Goal: Navigation & Orientation: Find specific page/section

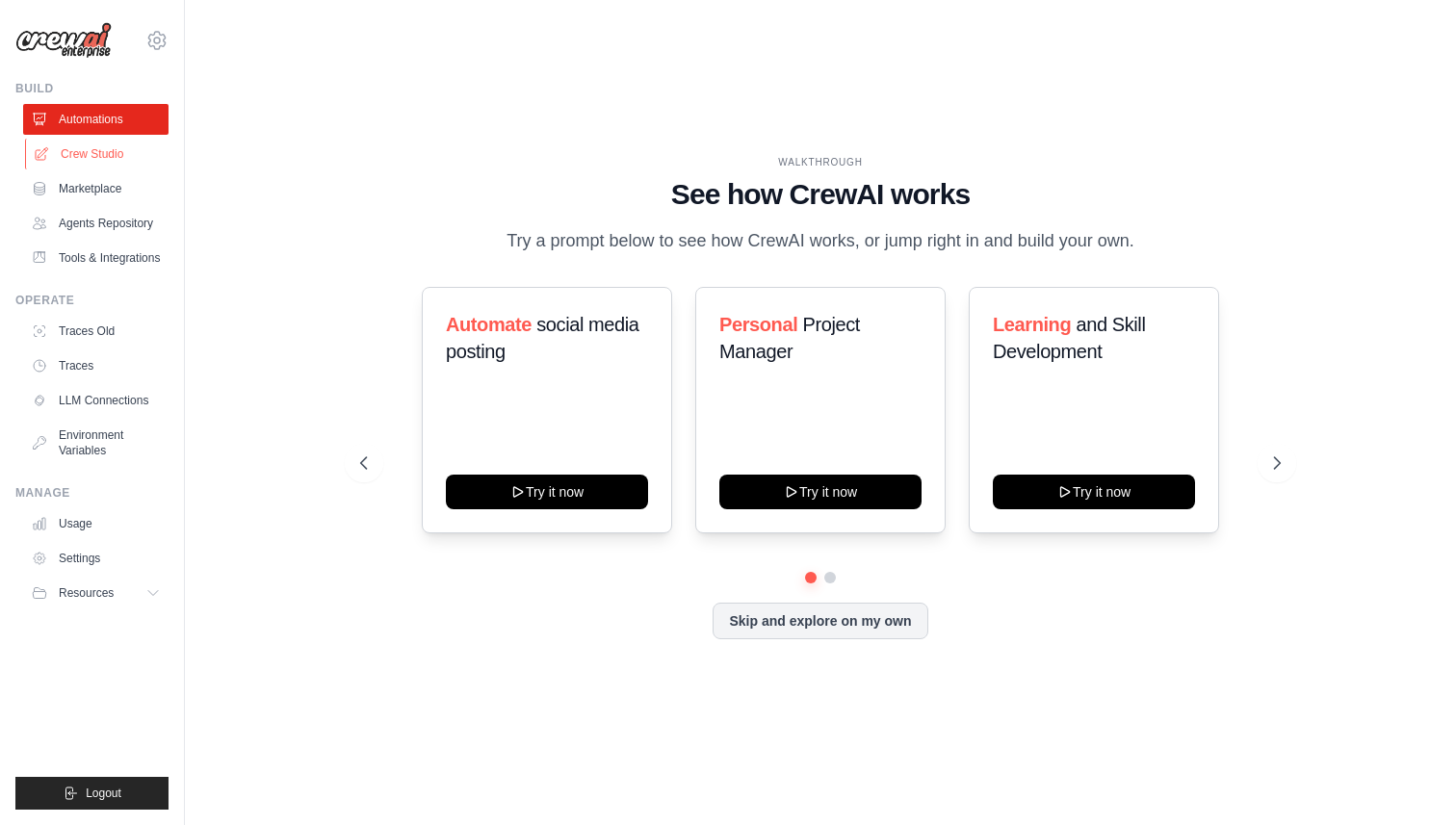
click at [97, 149] on link "Crew Studio" at bounding box center [98, 154] width 146 height 31
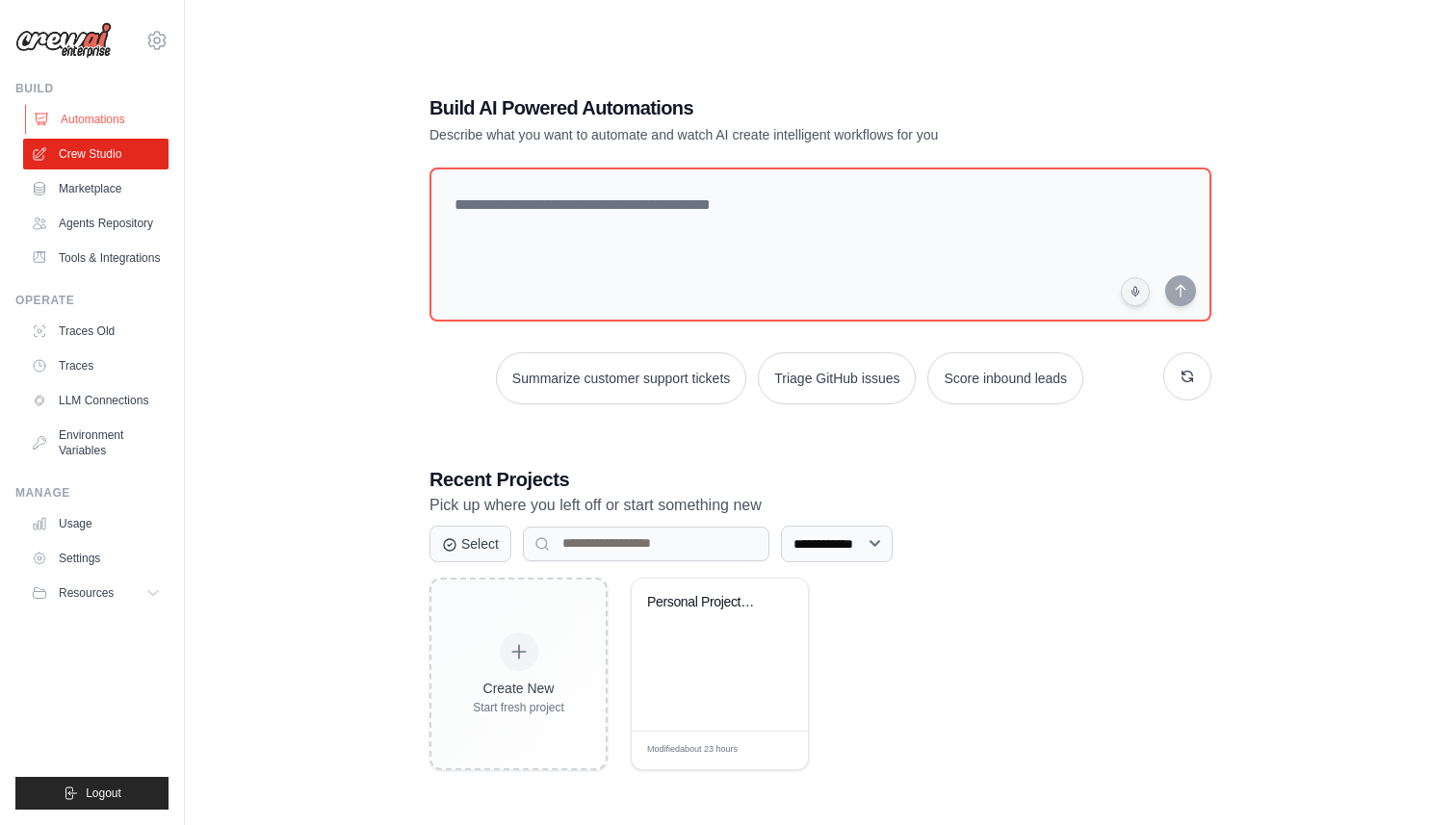
click at [91, 113] on link "Automations" at bounding box center [98, 119] width 146 height 31
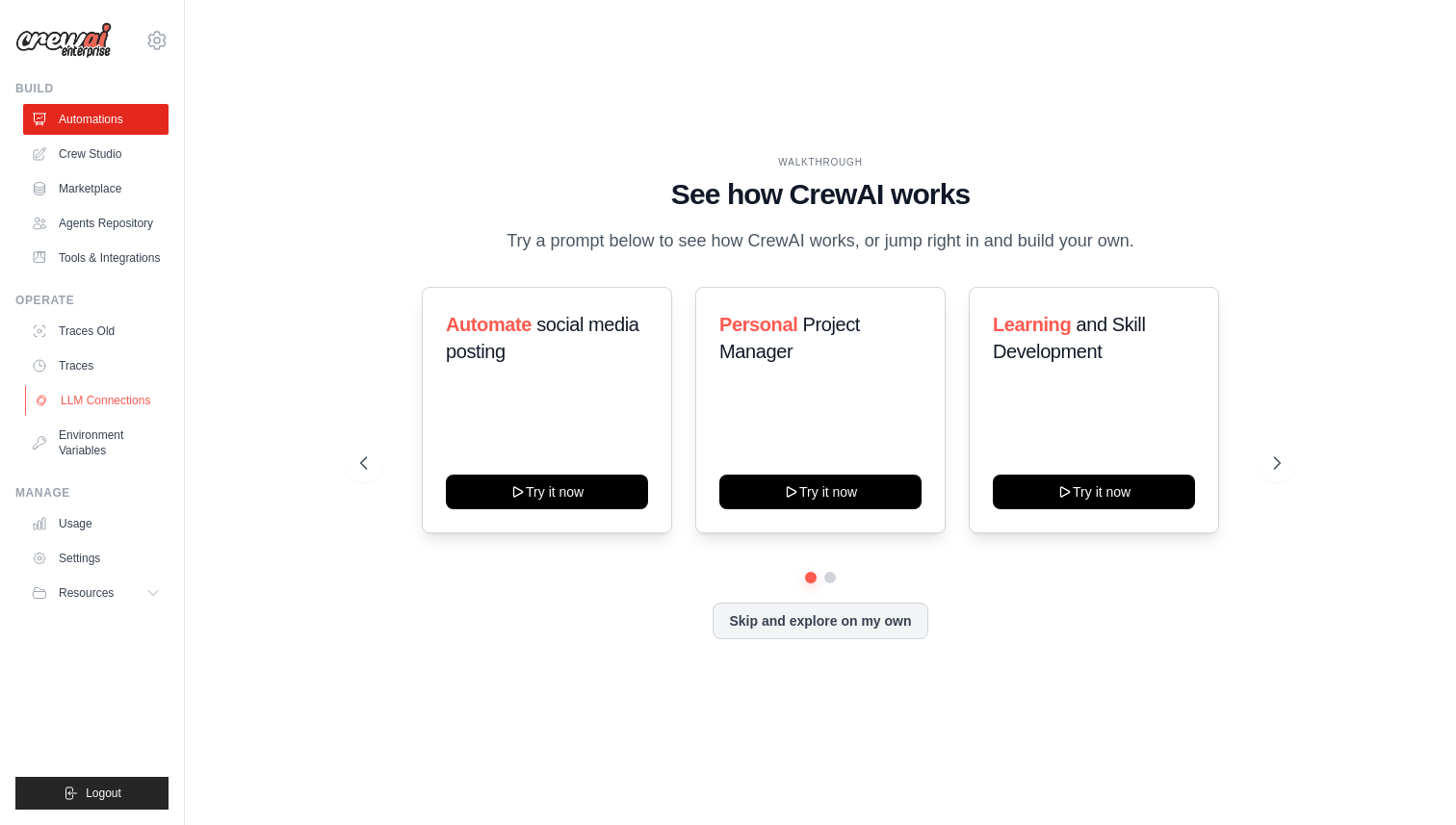
click at [102, 394] on link "LLM Connections" at bounding box center [98, 401] width 146 height 31
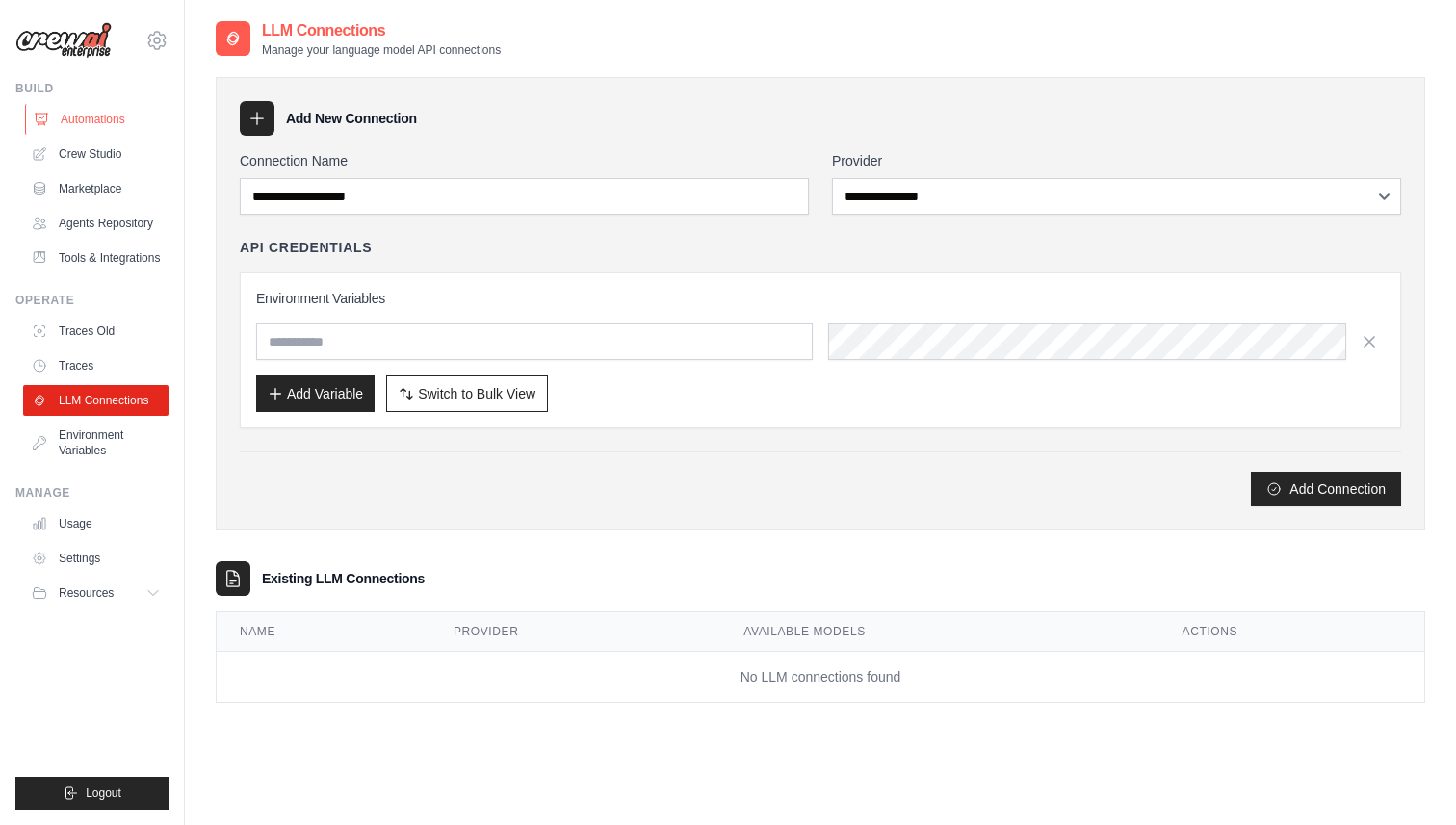
click at [89, 120] on link "Automations" at bounding box center [98, 119] width 146 height 31
